Goal: Task Accomplishment & Management: Complete application form

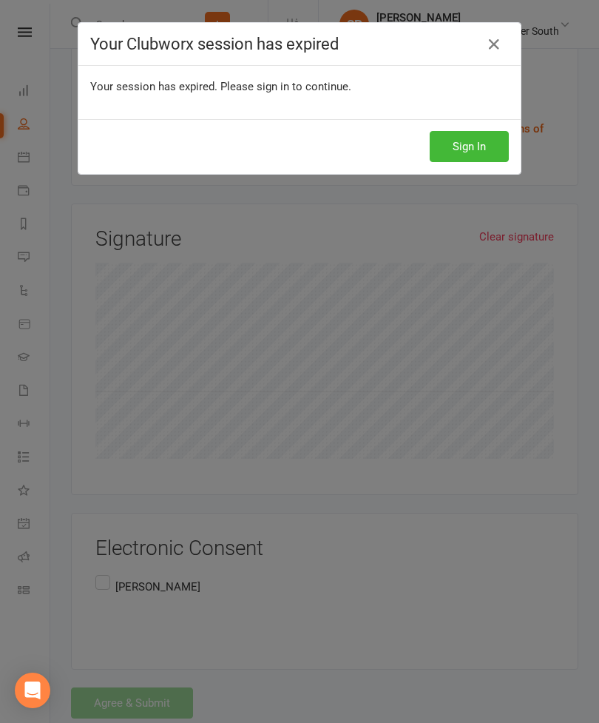
scroll to position [1292, 0]
click at [448, 148] on button "Sign In" at bounding box center [469, 146] width 79 height 31
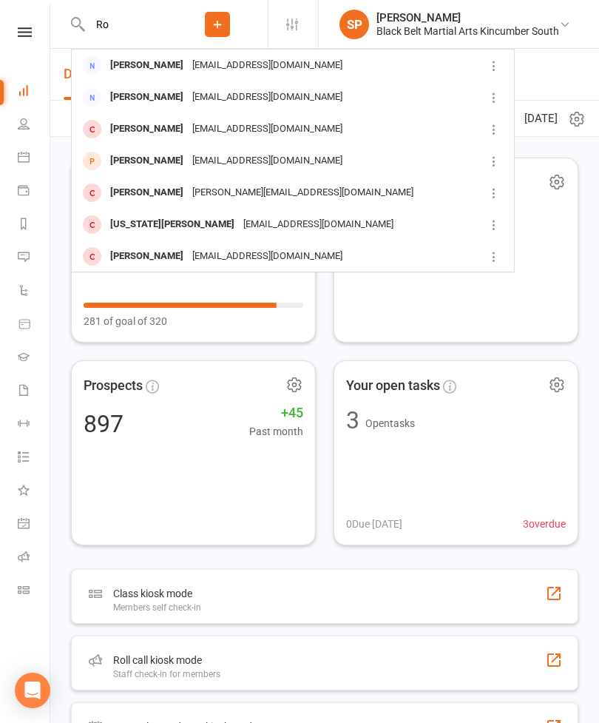
type input "R"
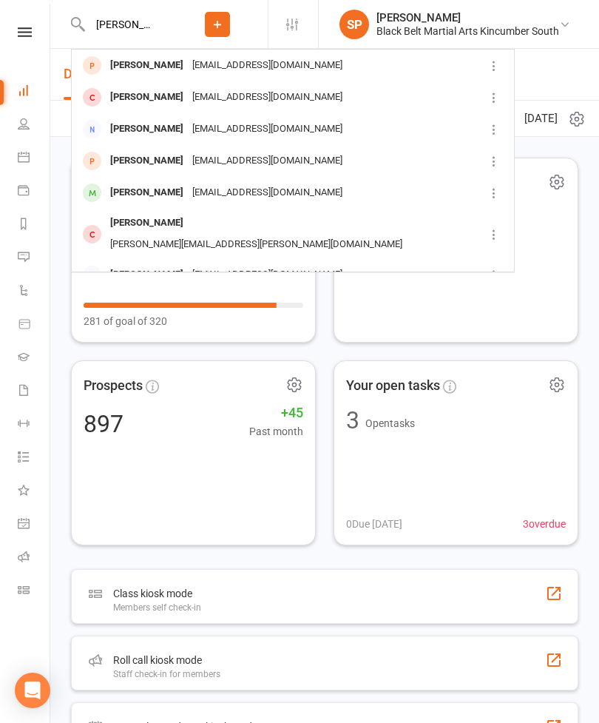
type input "Albert"
click at [331, 157] on div "Benjaminrobinson1992@outlook.com" at bounding box center [267, 160] width 159 height 21
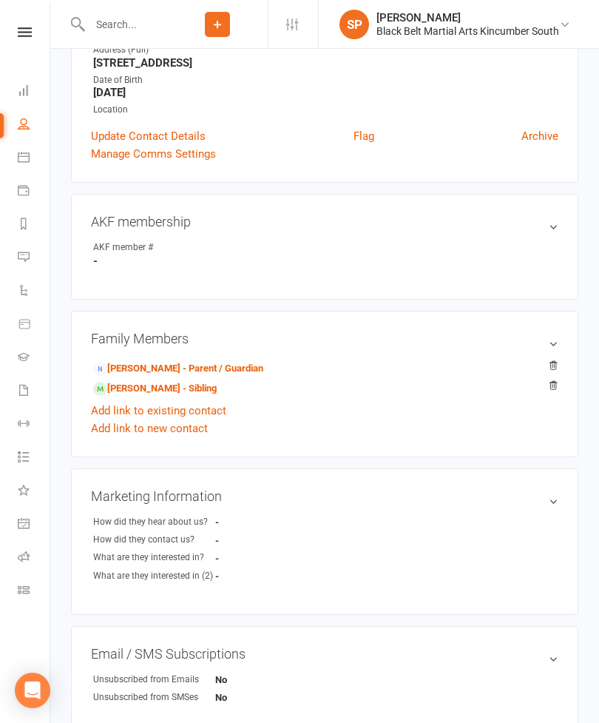
scroll to position [287, 0]
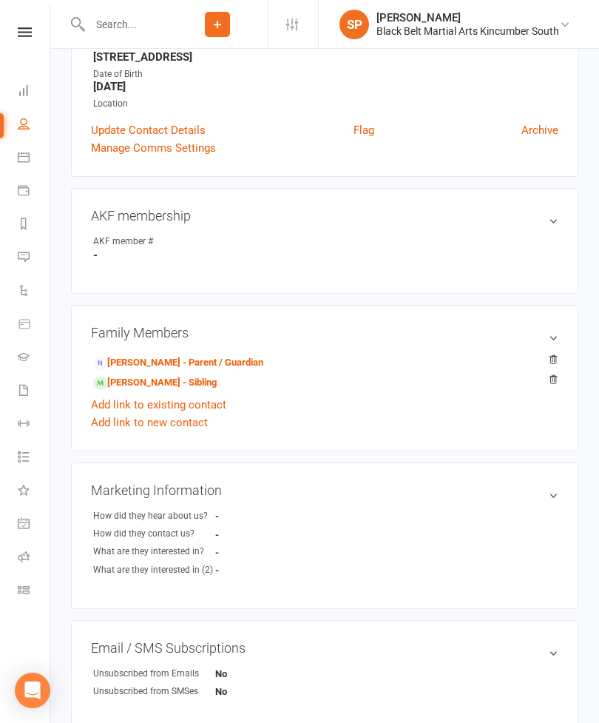
click at [226, 363] on link "Ben Robinson - Parent / Guardian" at bounding box center [178, 363] width 170 height 16
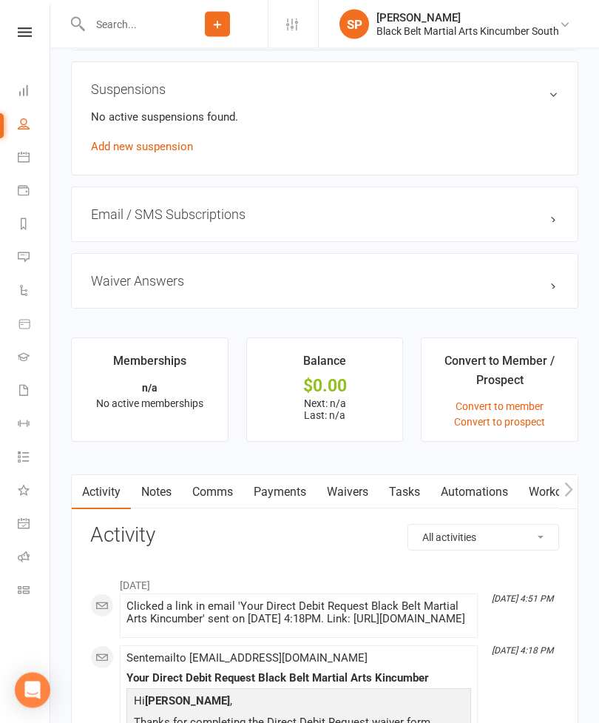
scroll to position [965, 0]
click at [358, 501] on link "Waivers" at bounding box center [348, 492] width 62 height 34
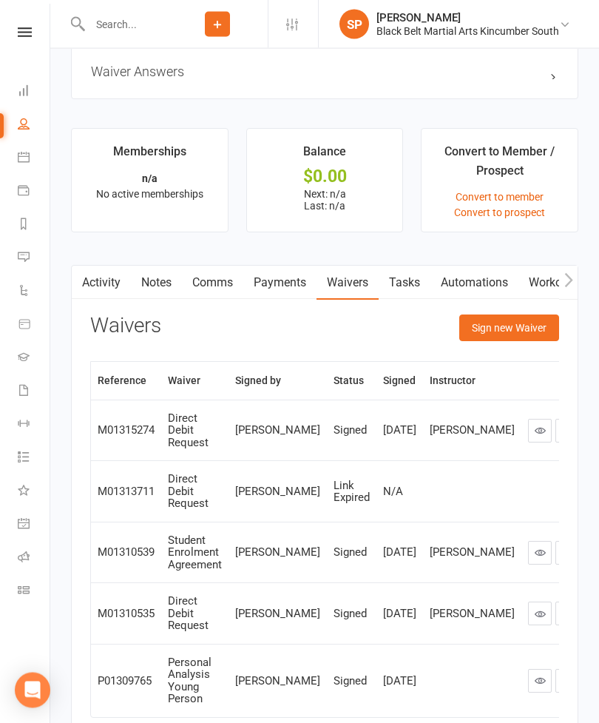
scroll to position [1174, 0]
click at [511, 329] on button "Sign new Waiver" at bounding box center [509, 327] width 100 height 27
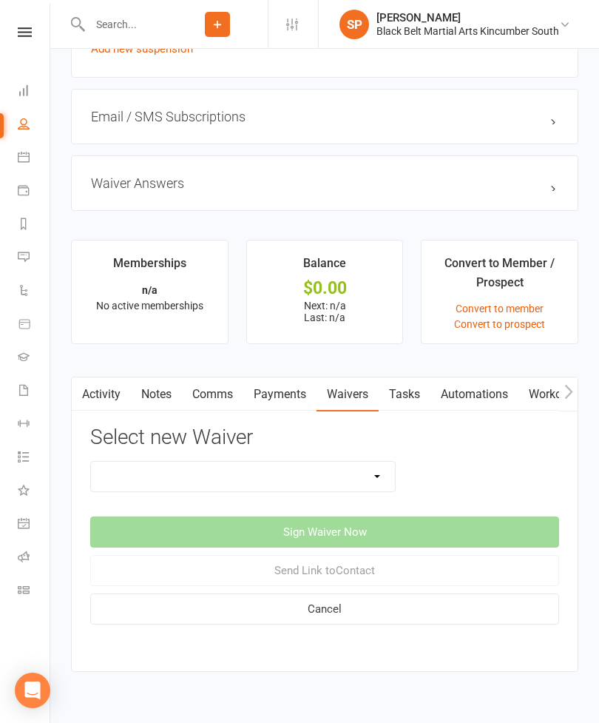
click at [346, 488] on select "Direct Debit Request Festival Enrolment Festival Trial Class Holiday Camp Waive…" at bounding box center [243, 477] width 304 height 30
select select "11213"
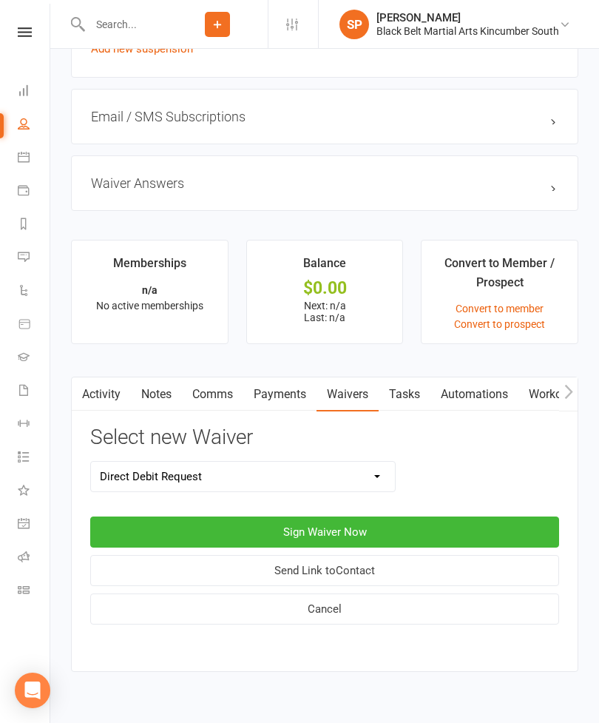
click at [350, 539] on button "Sign Waiver Now" at bounding box center [324, 531] width 469 height 31
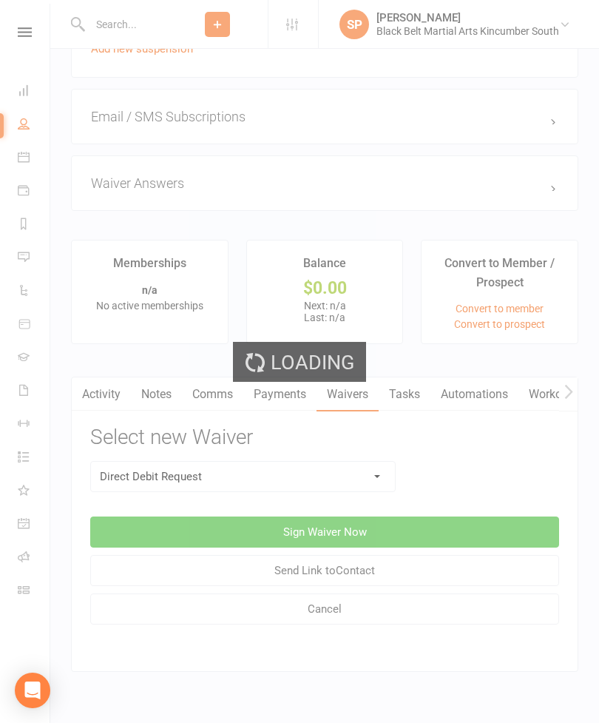
select select "bank_account"
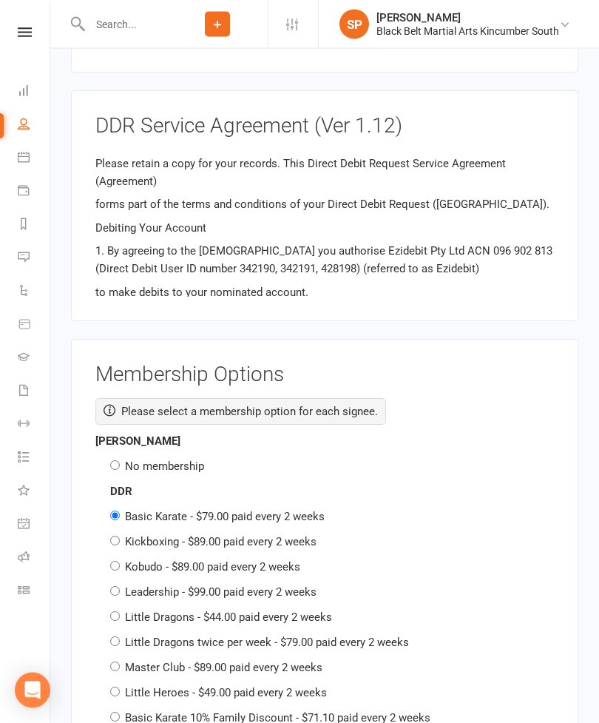
click at [202, 460] on label "No membership" at bounding box center [164, 466] width 79 height 13
click at [120, 461] on input "No membership" at bounding box center [115, 466] width 10 height 10
radio input "true"
radio input "false"
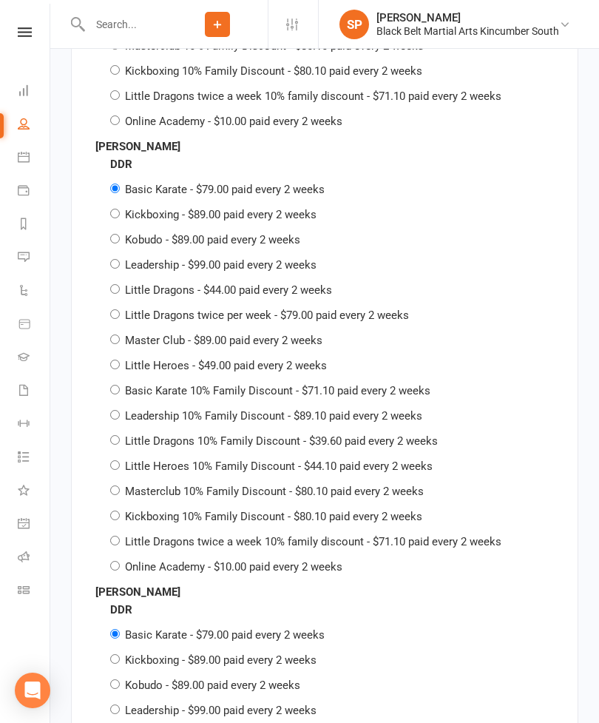
scroll to position [2271, 0]
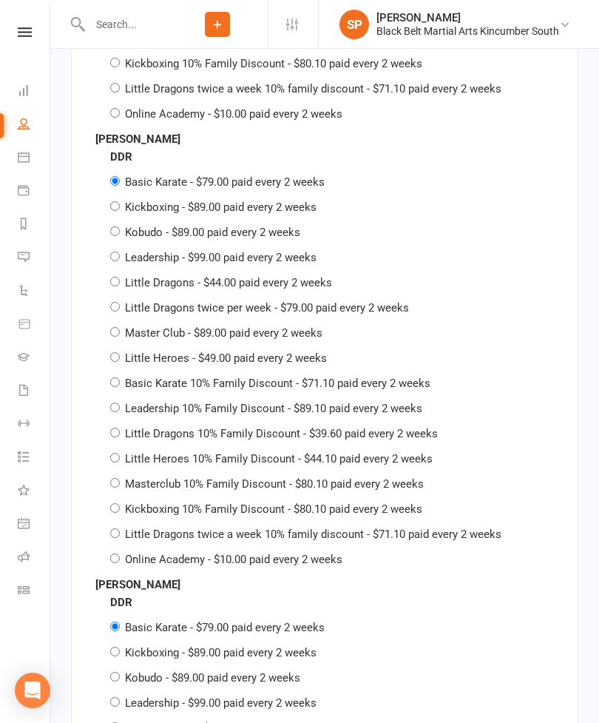
click at [393, 427] on label "Little Dragons 10% Family Discount - $39.60 paid every 2 weeks" at bounding box center [281, 433] width 313 height 13
click at [120, 428] on input "Little Dragons 10% Family Discount - $39.60 paid every 2 weeks" at bounding box center [115, 433] width 10 height 10
radio input "true"
radio input "false"
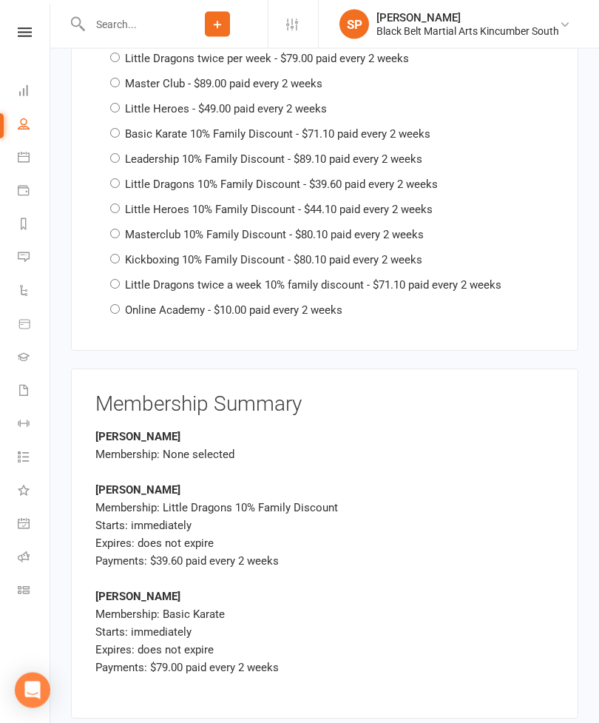
click at [383, 178] on label "Little Dragons 10% Family Discount - $39.60 paid every 2 weeks" at bounding box center [281, 184] width 313 height 13
click at [120, 179] on input "Little Dragons 10% Family Discount - $39.60 paid every 2 weeks" at bounding box center [115, 184] width 10 height 10
radio input "true"
radio input "false"
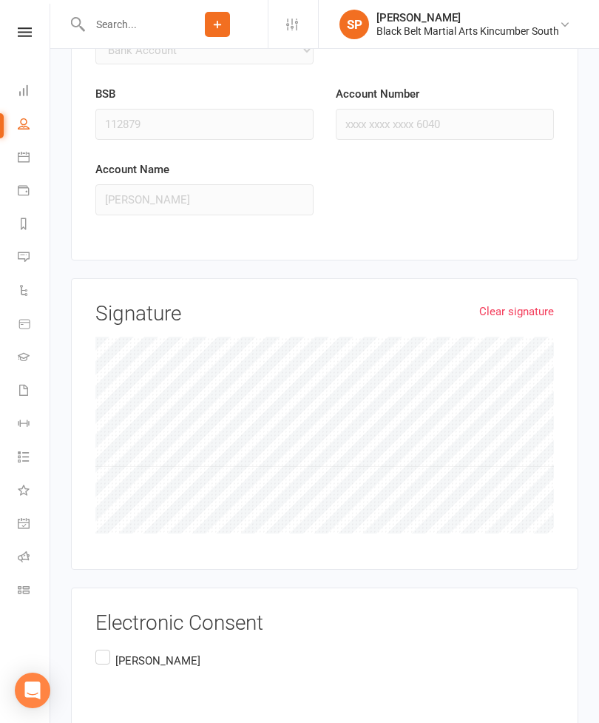
scroll to position [4037, 0]
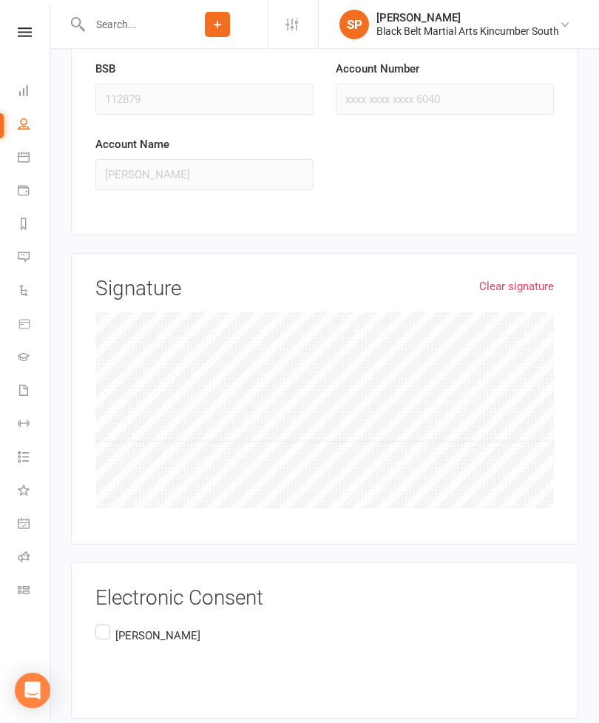
click at [106, 621] on label "Ben Robinson" at bounding box center [149, 647] width 108 height 53
click at [105, 621] on input "Ben Robinson" at bounding box center [100, 621] width 10 height 0
